Goal: Task Accomplishment & Management: Use online tool/utility

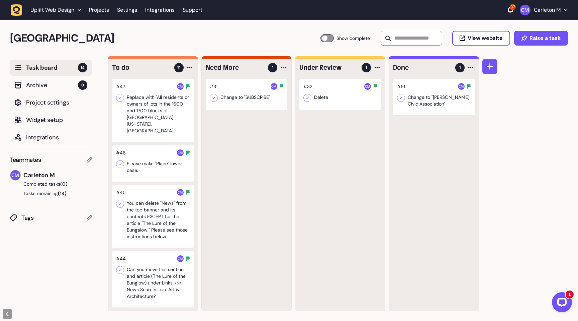
click at [150, 123] on div at bounding box center [153, 110] width 82 height 63
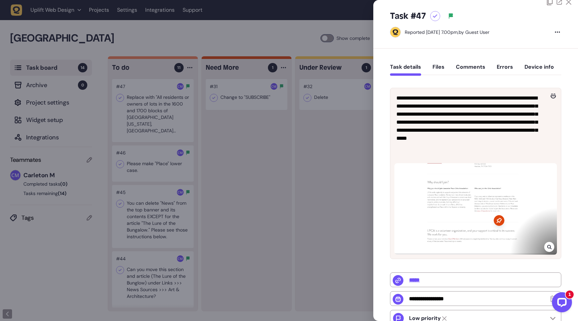
scroll to position [14, 0]
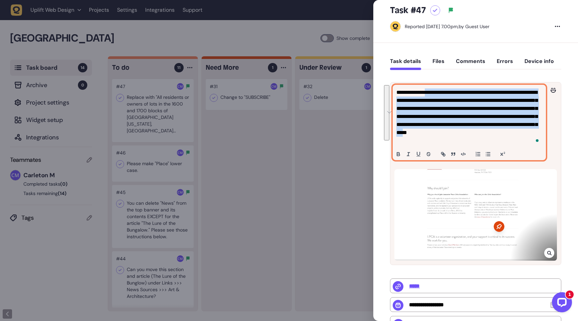
drag, startPoint x: 441, startPoint y: 142, endPoint x: 432, endPoint y: 92, distance: 51.0
click at [432, 92] on p "**********" at bounding box center [468, 116] width 144 height 56
copy p "**********"
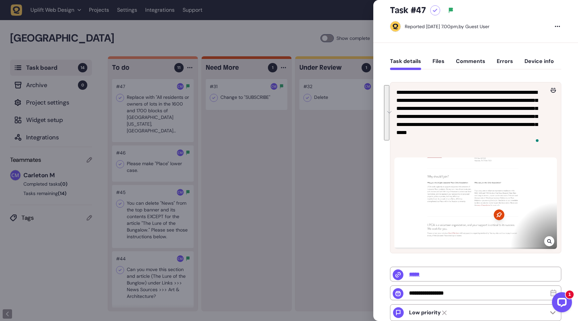
click at [434, 12] on div at bounding box center [435, 10] width 10 height 10
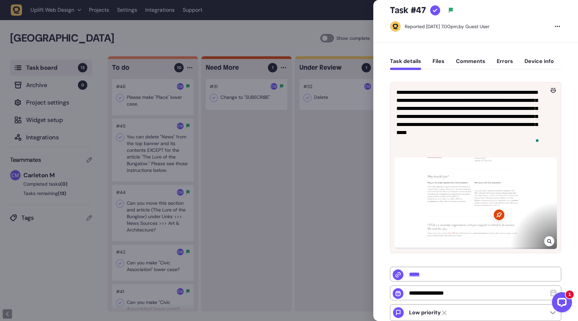
scroll to position [137, 0]
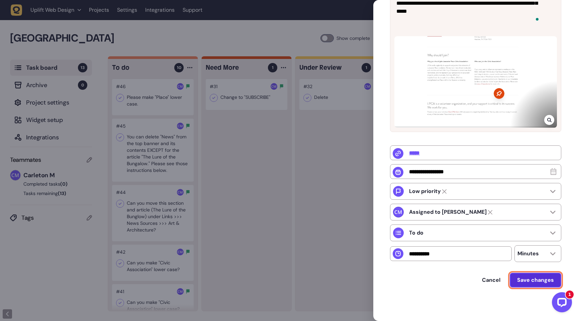
click at [532, 284] on button "Save changes" at bounding box center [536, 279] width 52 height 15
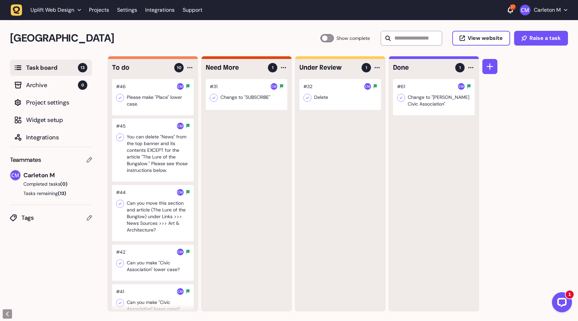
click at [153, 106] on div at bounding box center [153, 97] width 82 height 36
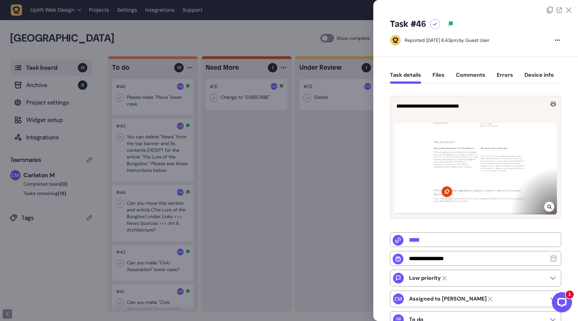
click at [547, 206] on icon at bounding box center [549, 206] width 4 height 4
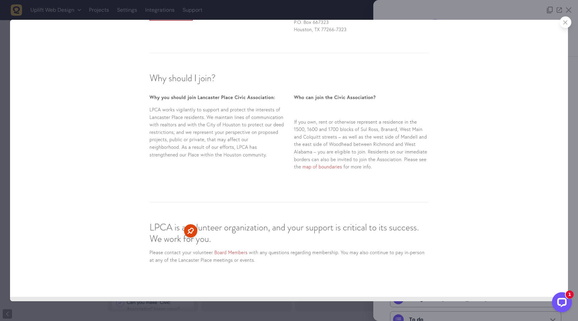
click at [567, 26] on div at bounding box center [566, 22] width 12 height 12
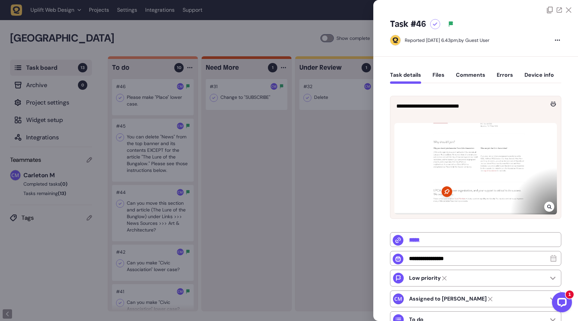
click at [558, 8] on icon at bounding box center [559, 9] width 5 height 5
click at [434, 27] on div at bounding box center [435, 24] width 10 height 10
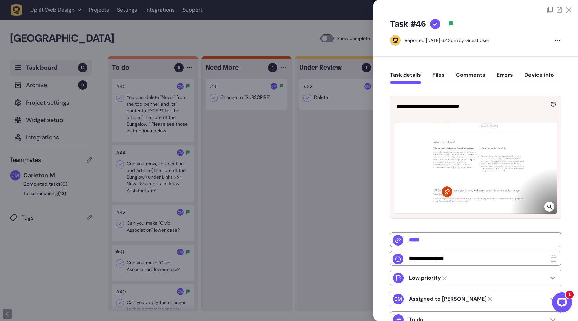
click at [258, 130] on div at bounding box center [289, 160] width 578 height 321
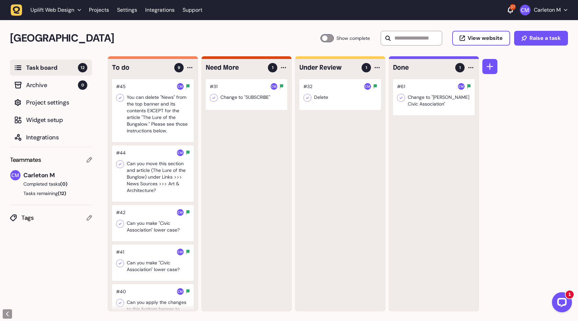
click at [152, 113] on div at bounding box center [153, 110] width 82 height 63
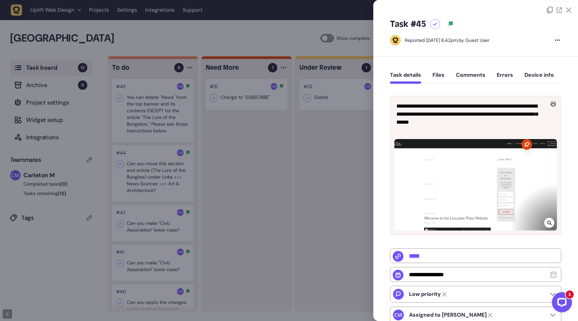
click at [433, 25] on icon at bounding box center [435, 24] width 5 height 4
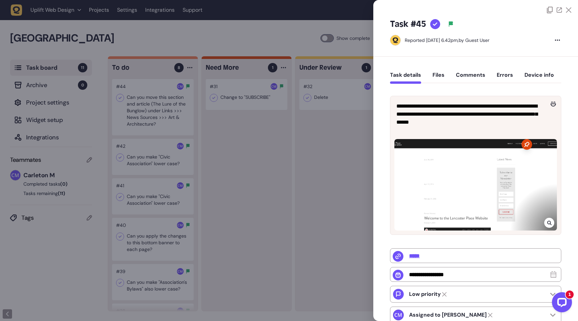
click at [278, 138] on div at bounding box center [289, 160] width 578 height 321
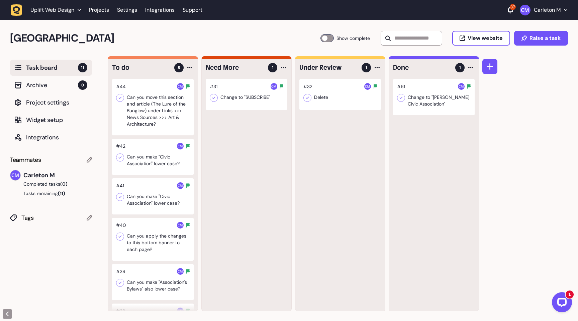
click at [153, 115] on div at bounding box center [153, 107] width 82 height 56
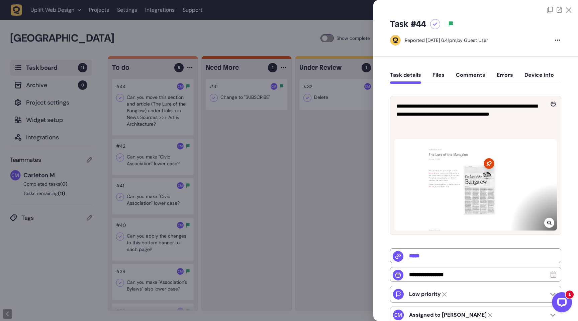
click at [435, 29] on div "Task #44" at bounding box center [475, 24] width 171 height 11
click at [435, 25] on icon at bounding box center [435, 24] width 5 height 4
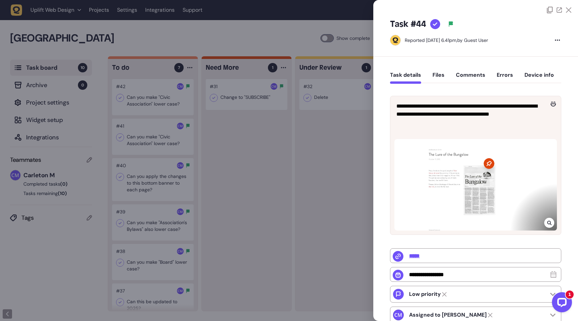
click at [224, 170] on div at bounding box center [289, 160] width 578 height 321
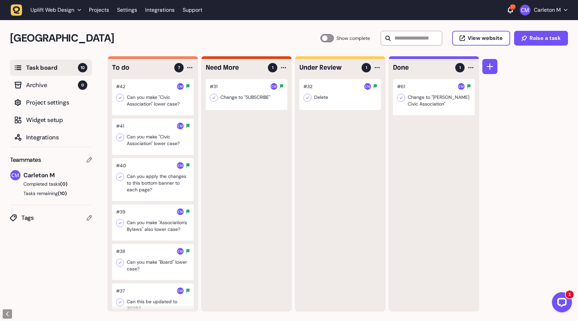
click at [138, 102] on div at bounding box center [153, 97] width 82 height 36
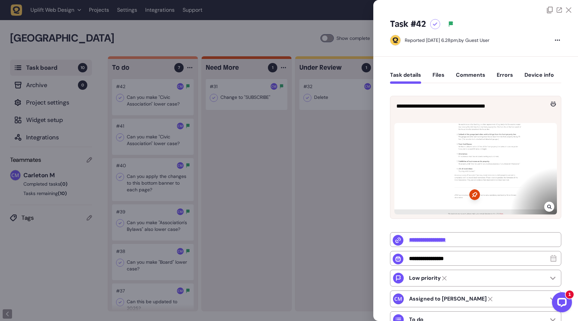
click at [547, 206] on icon at bounding box center [549, 206] width 4 height 4
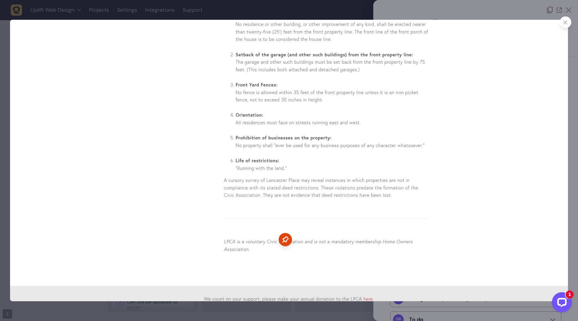
click at [564, 21] on icon at bounding box center [565, 22] width 4 height 4
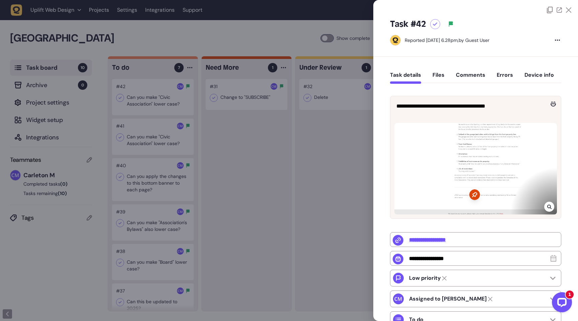
click at [435, 23] on icon at bounding box center [435, 24] width 5 height 4
click at [245, 150] on div at bounding box center [289, 160] width 578 height 321
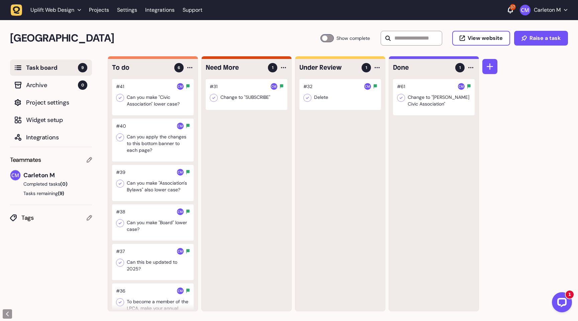
click at [140, 104] on div at bounding box center [153, 97] width 82 height 36
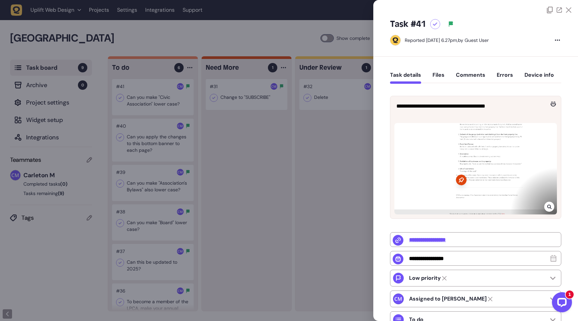
click at [286, 190] on div at bounding box center [289, 160] width 578 height 321
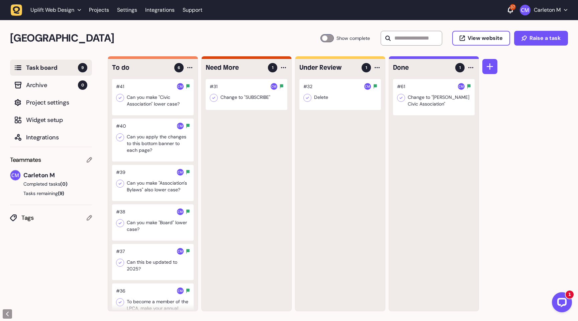
click at [134, 98] on div at bounding box center [153, 97] width 82 height 36
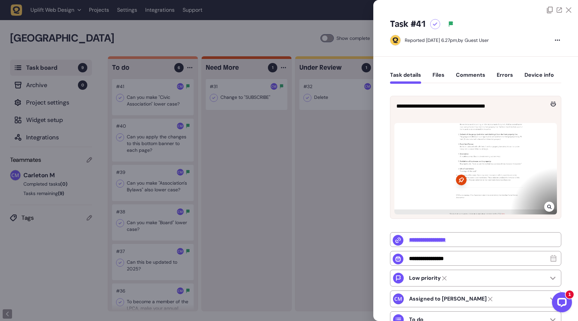
click at [551, 208] on div at bounding box center [549, 206] width 10 height 10
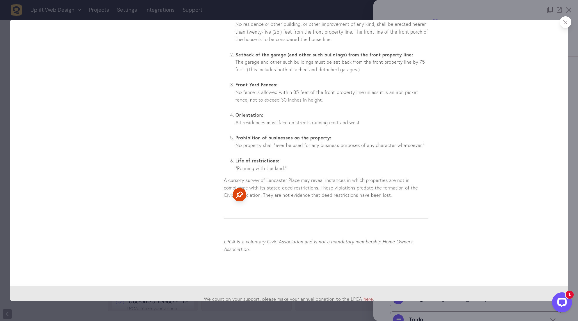
click at [565, 25] on div at bounding box center [566, 22] width 12 height 12
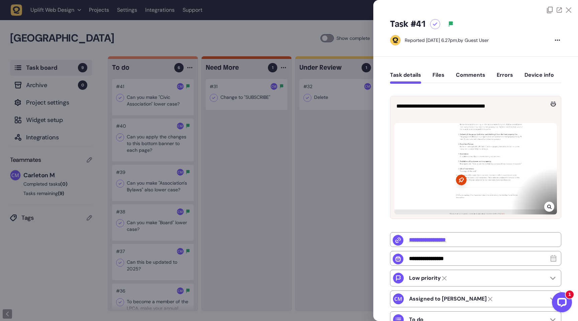
click at [434, 26] on div at bounding box center [435, 24] width 10 height 10
click at [259, 143] on div at bounding box center [289, 160] width 578 height 321
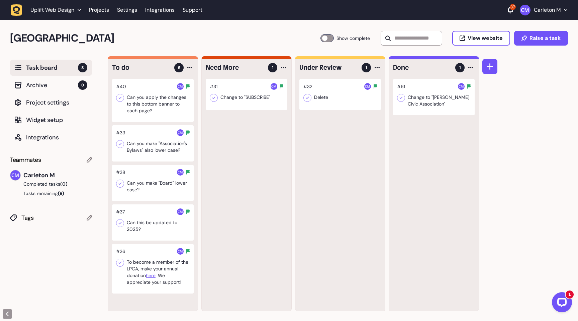
click at [166, 110] on div at bounding box center [153, 100] width 82 height 43
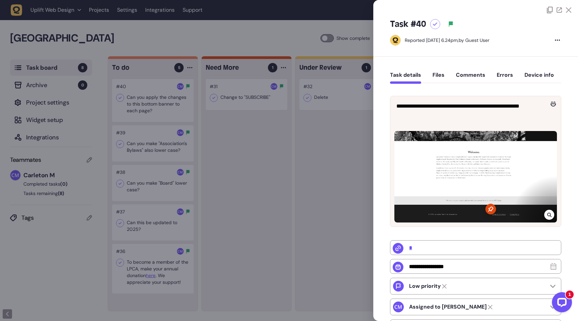
click at [547, 214] on icon at bounding box center [549, 214] width 4 height 4
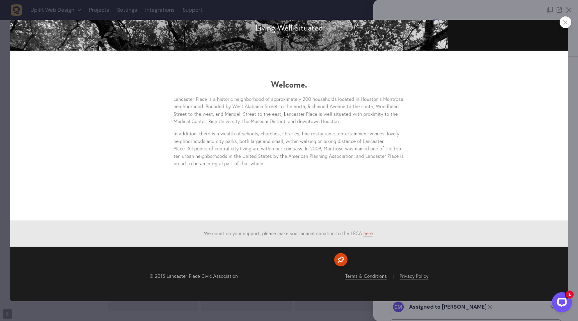
click at [566, 25] on div at bounding box center [566, 22] width 12 height 12
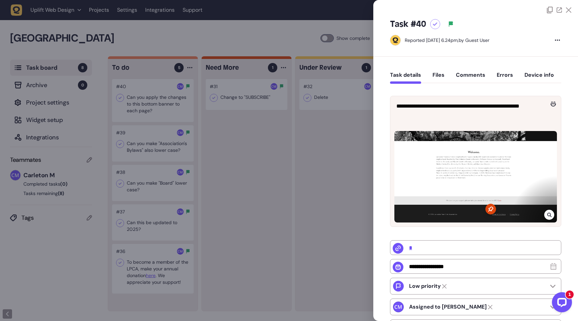
click at [241, 142] on div at bounding box center [289, 160] width 578 height 321
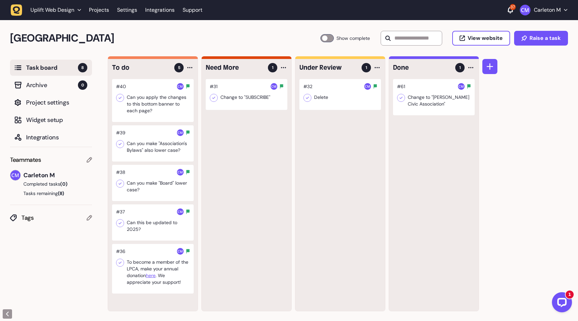
click at [139, 145] on div at bounding box center [153, 143] width 82 height 36
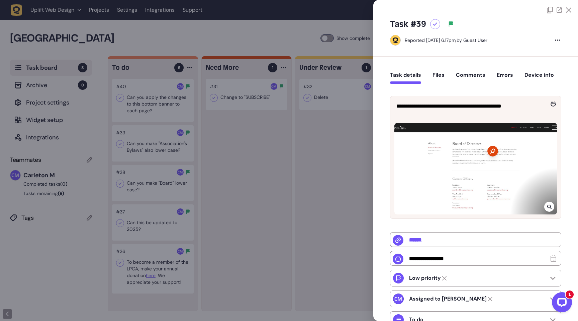
click at [549, 205] on icon at bounding box center [549, 206] width 4 height 5
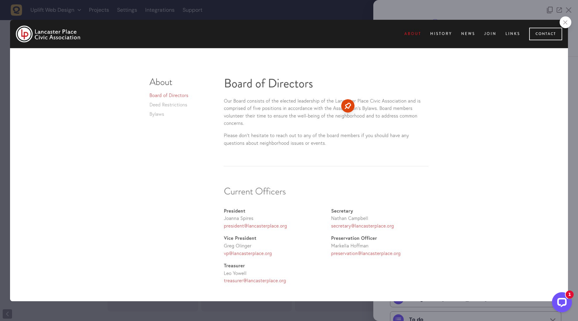
click at [565, 24] on div at bounding box center [566, 22] width 12 height 12
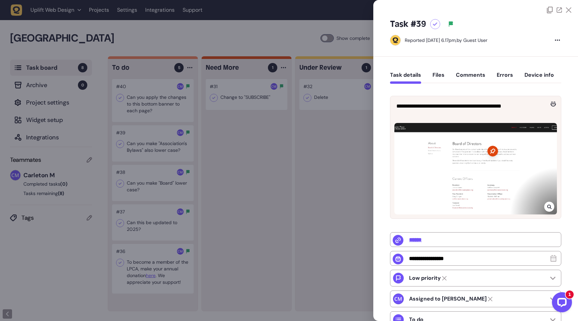
click at [557, 11] on icon at bounding box center [559, 9] width 5 height 5
click at [434, 26] on div at bounding box center [435, 24] width 10 height 10
click at [255, 144] on div at bounding box center [289, 160] width 578 height 321
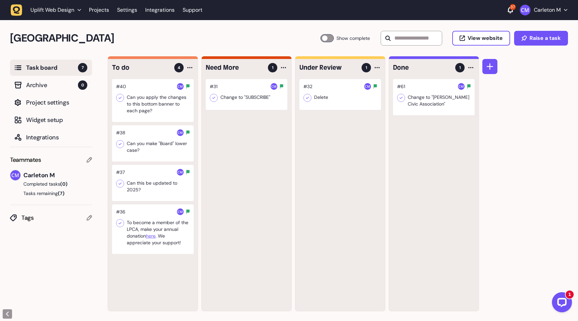
click at [148, 153] on div at bounding box center [153, 143] width 82 height 36
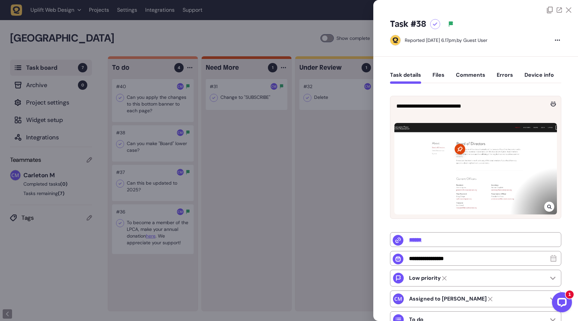
click at [435, 26] on icon at bounding box center [435, 24] width 5 height 4
click at [259, 140] on div at bounding box center [289, 160] width 578 height 321
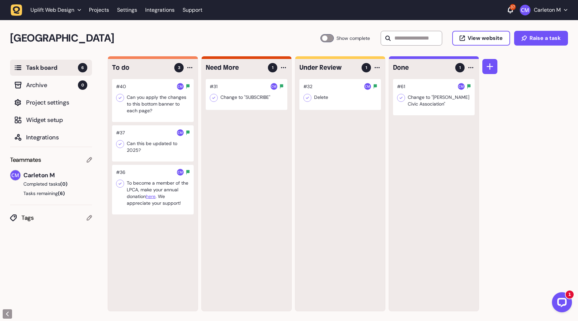
click at [161, 153] on div at bounding box center [153, 143] width 82 height 36
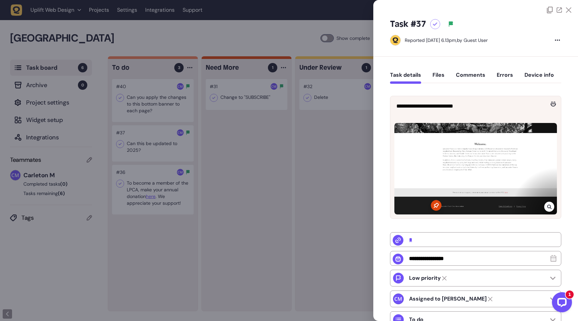
click at [550, 208] on icon at bounding box center [549, 206] width 4 height 5
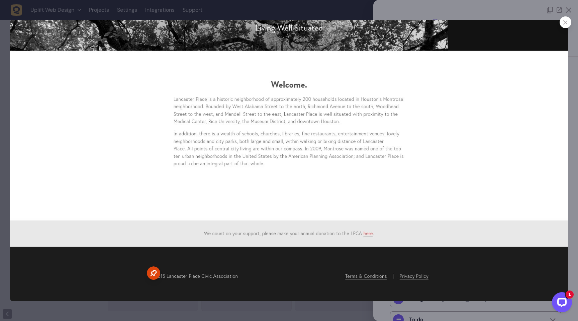
click at [560, 21] on div at bounding box center [566, 22] width 12 height 12
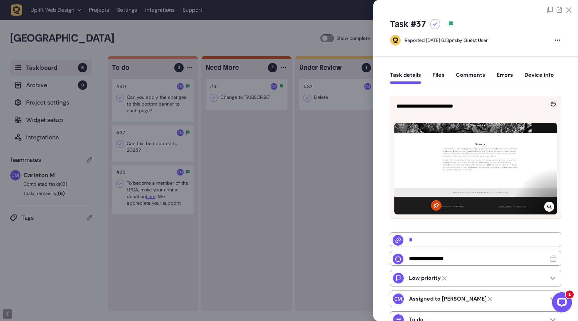
click at [437, 26] on icon at bounding box center [435, 24] width 5 height 4
click at [263, 148] on div at bounding box center [289, 160] width 578 height 321
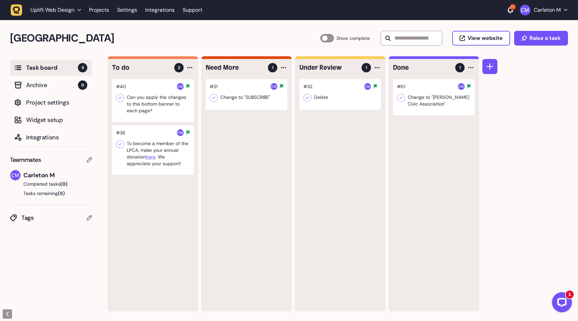
click at [152, 138] on div at bounding box center [153, 150] width 82 height 50
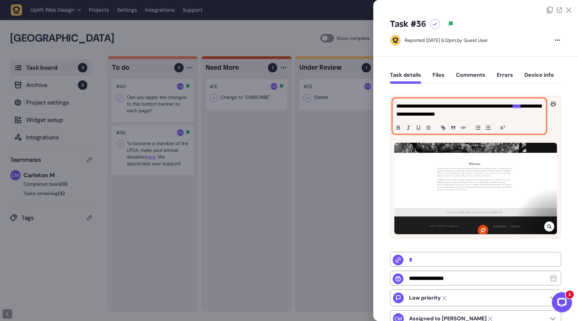
click at [513, 108] on link "****" at bounding box center [517, 105] width 8 height 5
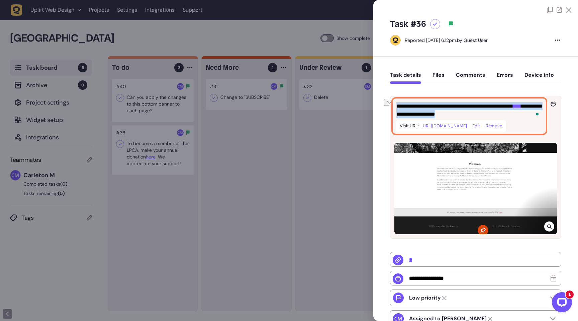
drag, startPoint x: 510, startPoint y: 114, endPoint x: 396, endPoint y: 108, distance: 113.6
click at [396, 108] on p "**********" at bounding box center [468, 110] width 144 height 16
copy p "**********"
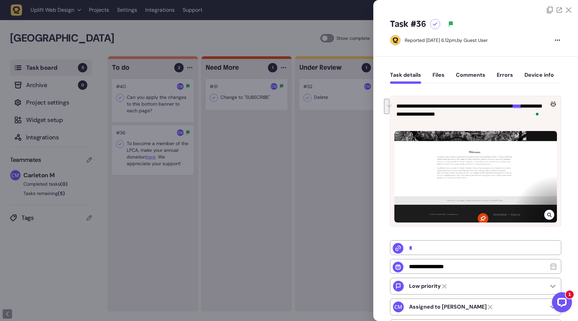
click at [521, 22] on div "Task #36" at bounding box center [475, 24] width 171 height 11
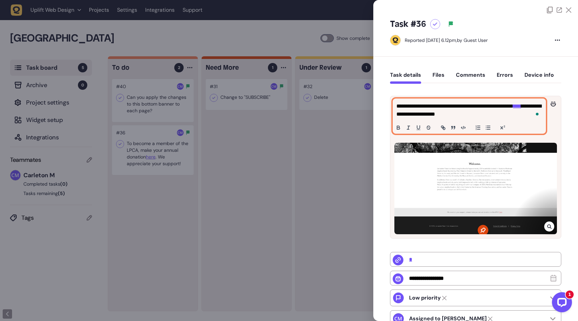
click at [513, 108] on link "****" at bounding box center [517, 105] width 8 height 5
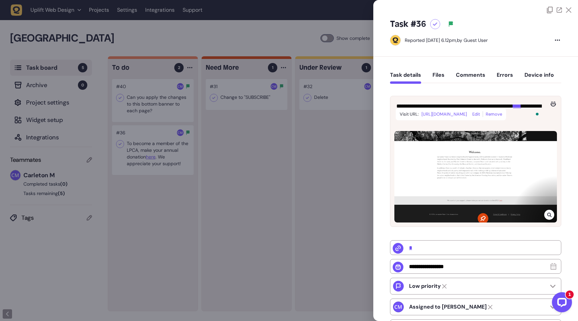
click at [483, 117] on link at bounding box center [475, 114] width 16 height 6
type input "**********"
drag, startPoint x: 467, startPoint y: 115, endPoint x: 463, endPoint y: 119, distance: 5.2
click at [463, 119] on div "**********" at bounding box center [447, 114] width 102 height 12
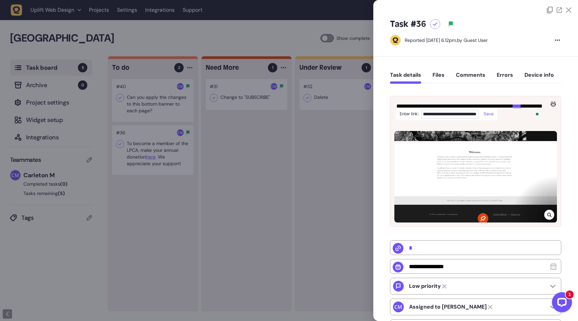
drag, startPoint x: 464, startPoint y: 115, endPoint x: 483, endPoint y: 115, distance: 19.1
click at [483, 115] on div "**********" at bounding box center [447, 114] width 102 height 12
click at [524, 88] on div "**********" at bounding box center [475, 242] width 171 height 312
click at [434, 26] on div at bounding box center [435, 24] width 10 height 10
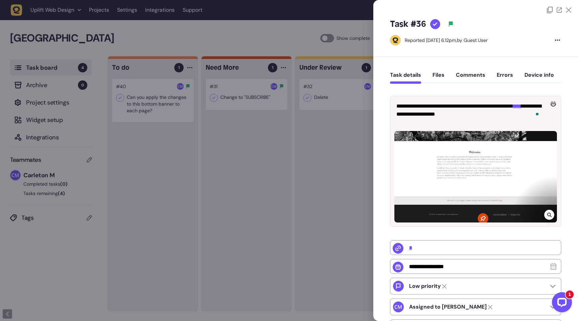
click at [290, 40] on div at bounding box center [289, 160] width 578 height 321
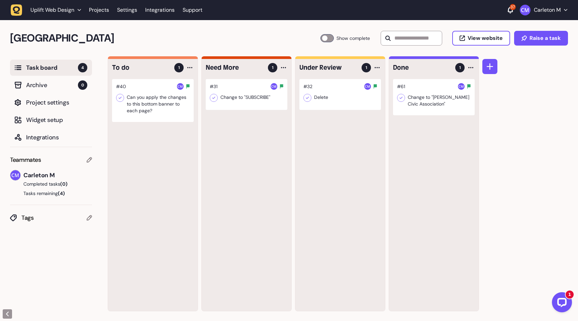
click at [156, 110] on div at bounding box center [153, 100] width 82 height 43
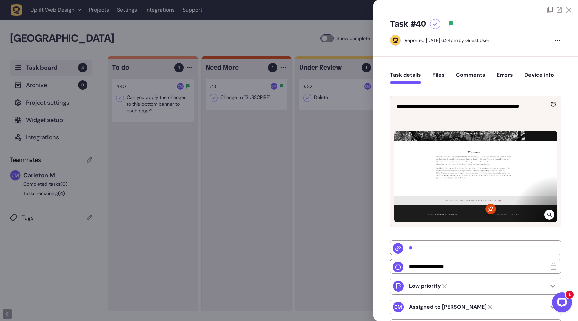
click at [434, 27] on div at bounding box center [435, 24] width 10 height 10
click at [333, 157] on div at bounding box center [289, 160] width 578 height 321
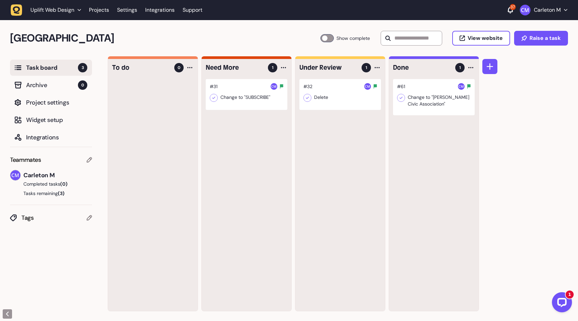
click at [251, 98] on div at bounding box center [247, 94] width 82 height 31
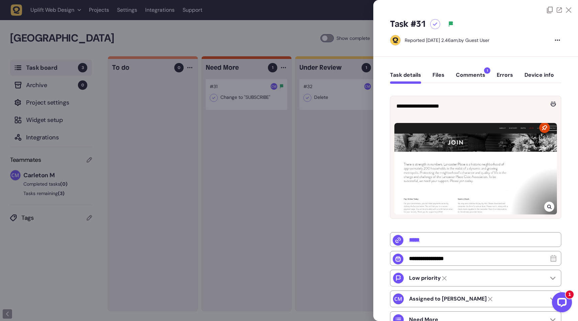
click at [548, 206] on icon at bounding box center [549, 206] width 4 height 4
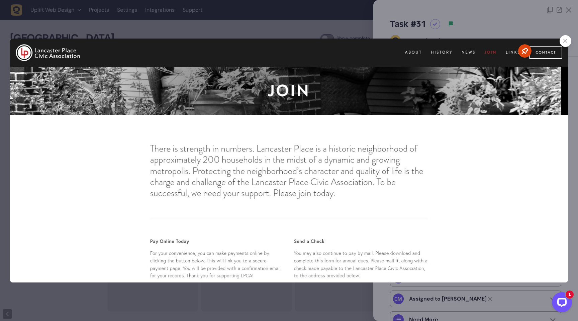
click at [332, 305] on div at bounding box center [289, 160] width 578 height 321
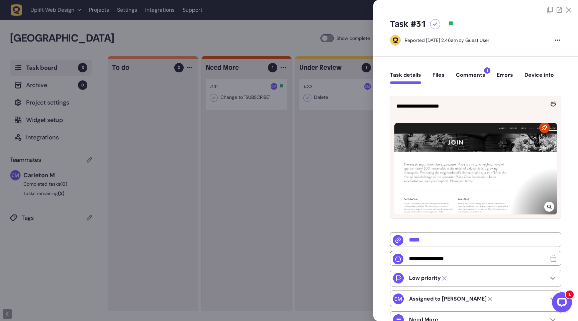
click at [466, 77] on button "Comments 1" at bounding box center [470, 78] width 29 height 12
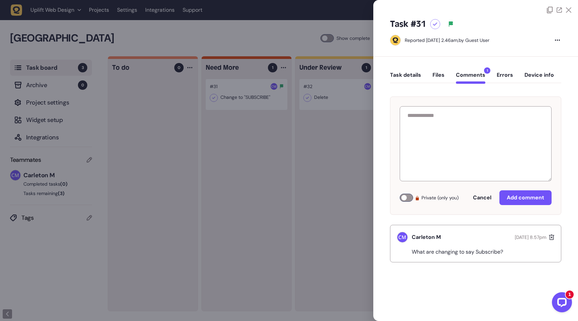
click at [434, 25] on icon at bounding box center [435, 24] width 5 height 4
click at [269, 148] on div at bounding box center [289, 160] width 578 height 321
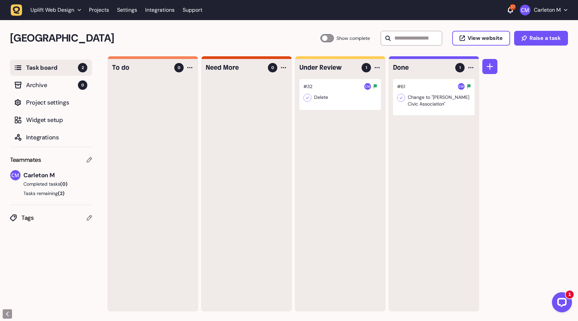
click at [425, 106] on div at bounding box center [434, 97] width 82 height 36
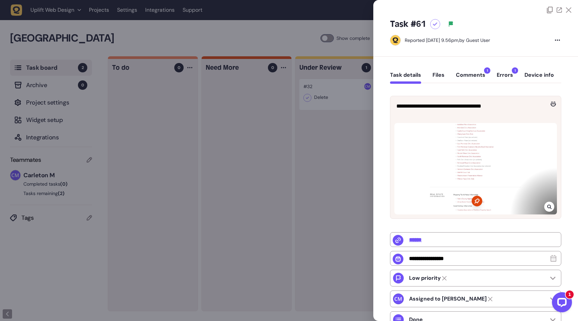
click at [477, 78] on button "Comments 1" at bounding box center [470, 78] width 29 height 12
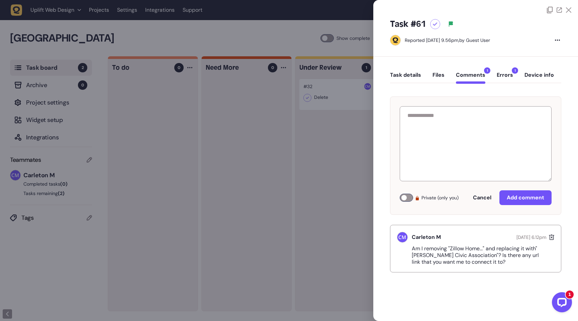
click at [560, 9] on icon at bounding box center [560, 9] width 4 height 4
click at [352, 156] on div at bounding box center [289, 160] width 578 height 321
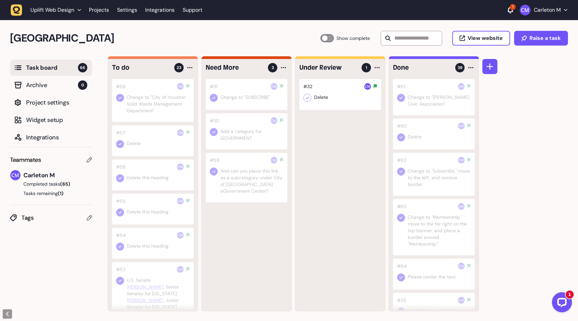
click at [323, 36] on div at bounding box center [327, 38] width 13 height 8
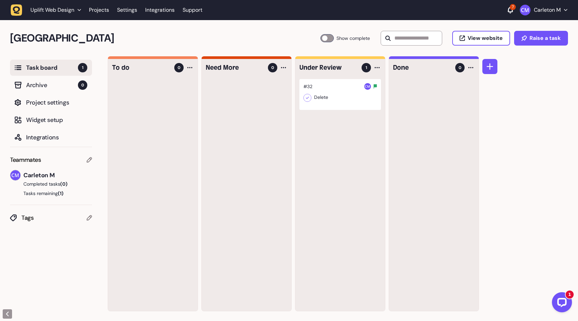
click at [342, 107] on div at bounding box center [340, 94] width 82 height 31
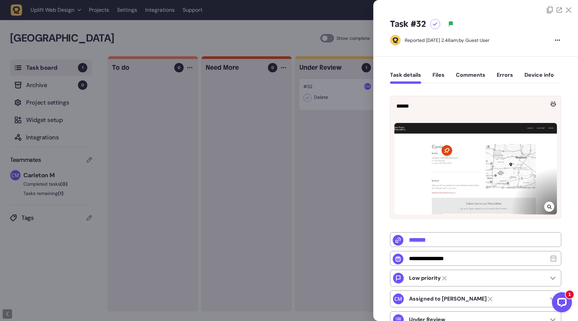
scroll to position [6, 0]
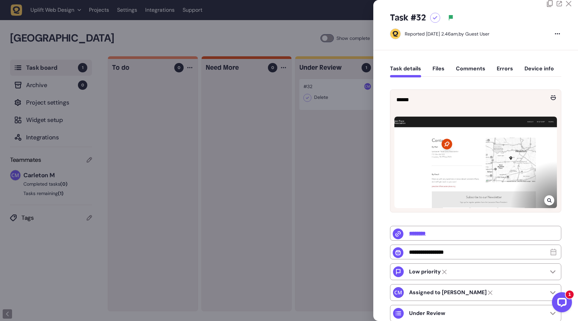
click at [477, 72] on button "Comments" at bounding box center [470, 71] width 29 height 12
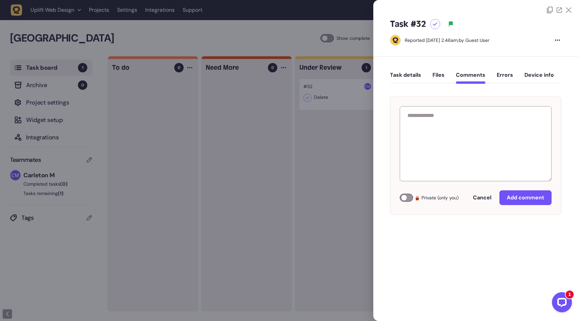
scroll to position [0, 0]
click at [403, 77] on button "Task details" at bounding box center [405, 78] width 31 height 12
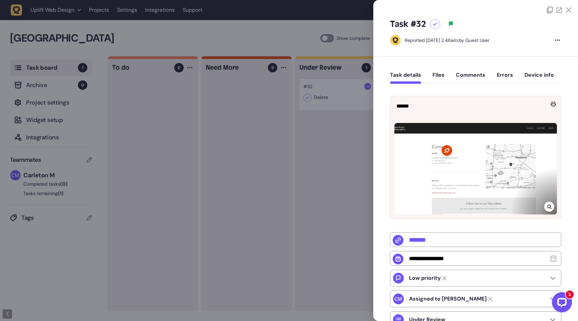
click at [557, 10] on icon at bounding box center [559, 9] width 5 height 5
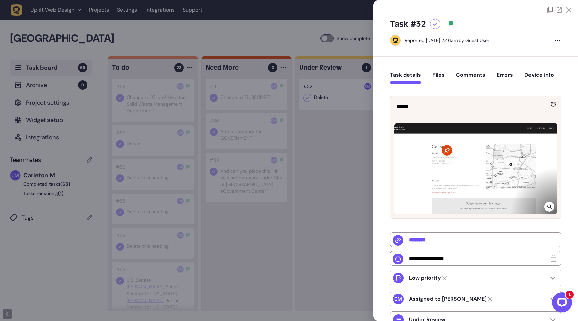
click at [544, 204] on div at bounding box center [549, 206] width 10 height 10
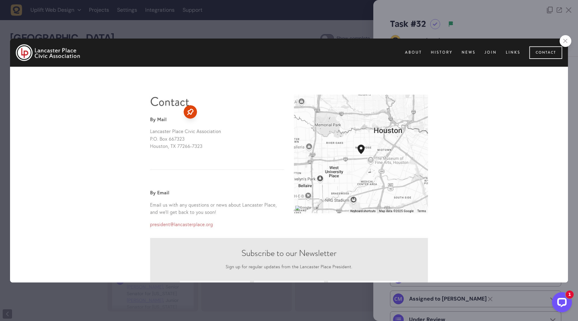
click at [564, 44] on div at bounding box center [566, 41] width 12 height 12
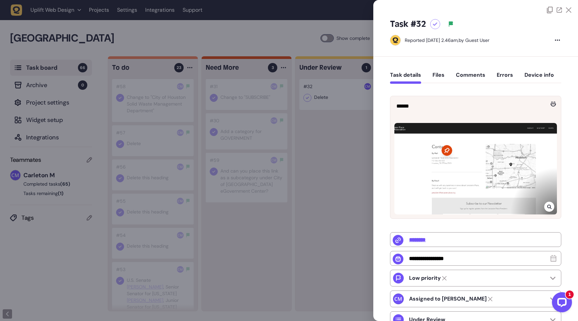
click at [436, 25] on icon at bounding box center [435, 24] width 5 height 4
click at [319, 175] on div at bounding box center [289, 160] width 578 height 321
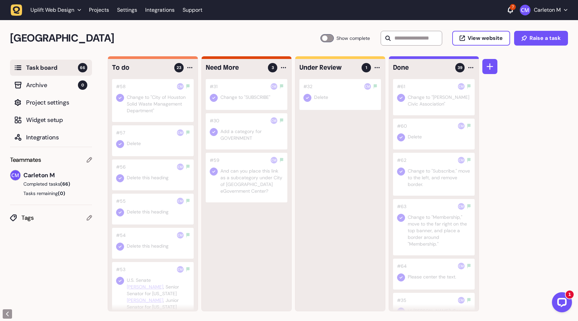
click at [487, 86] on div at bounding box center [489, 183] width 15 height 255
